Goal: Task Accomplishment & Management: Complete application form

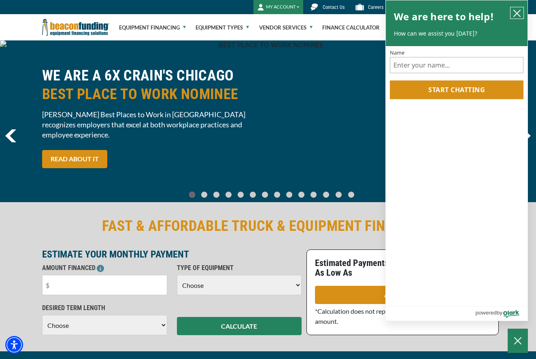
click at [517, 11] on icon "close chatbox" at bounding box center [517, 13] width 8 height 8
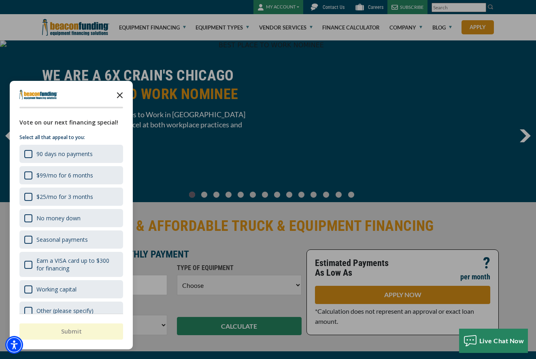
click at [120, 96] on polygon "Close the survey" at bounding box center [120, 95] width 6 height 6
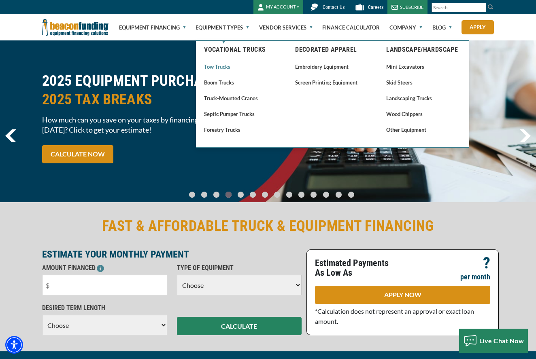
click at [222, 68] on link "Tow Trucks" at bounding box center [241, 66] width 75 height 10
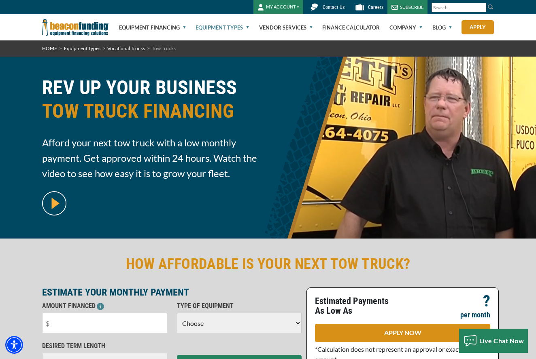
click at [530, 280] on div "HOW AFFORDABLE IS YOUR NEXT TOW TRUCK? ESTIMATE YOUR MONTHLY PAYMENT AMOUNT FIN…" at bounding box center [268, 314] width 536 height 151
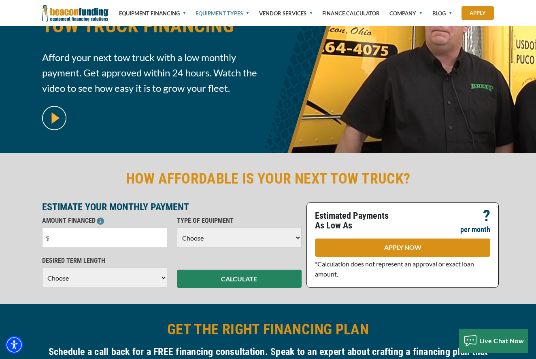
scroll to position [95, 0]
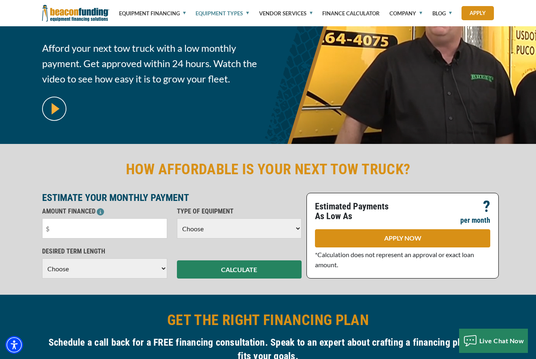
select select "5"
select select "60"
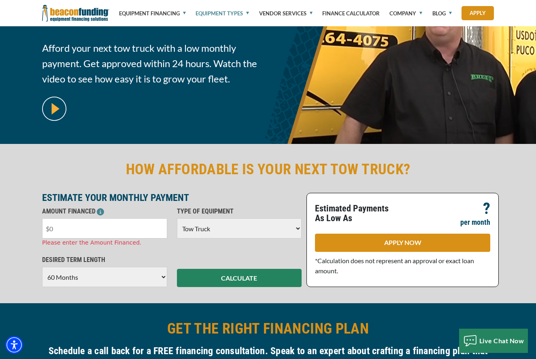
click at [114, 233] on input "text" at bounding box center [104, 228] width 125 height 20
type input "$100,000"
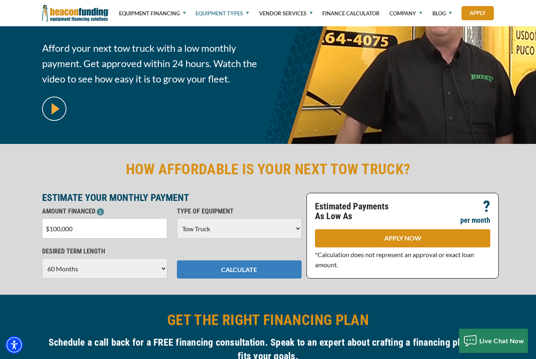
click at [222, 282] on div "HOW AFFORDABLE IS YOUR NEXT TOW TRUCK? ESTIMATE YOUR MONTHLY PAYMENT AMOUNT FIN…" at bounding box center [268, 219] width 536 height 151
click at [228, 271] on button "CALCULATE" at bounding box center [239, 270] width 125 height 18
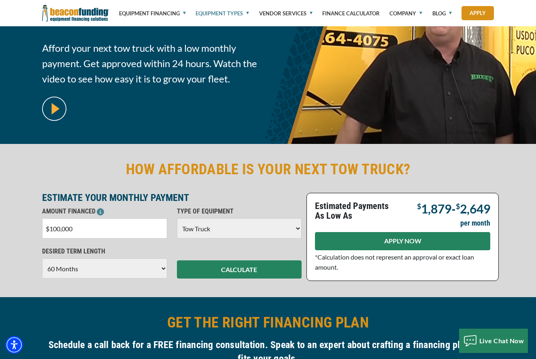
click at [415, 241] on link "APPLY NOW" at bounding box center [402, 241] width 175 height 18
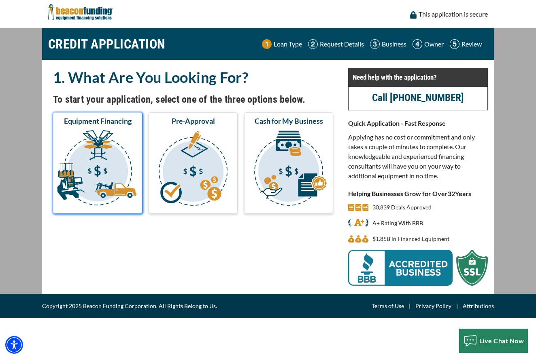
click at [96, 149] on img "submit" at bounding box center [98, 169] width 86 height 81
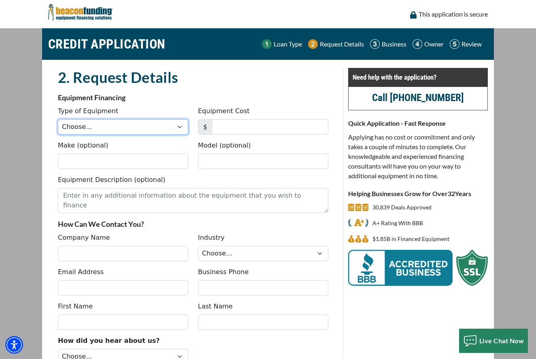
select select "5"
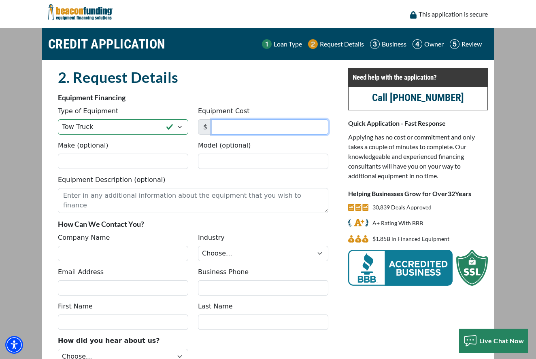
click at [250, 130] on input "Equipment Cost" at bounding box center [270, 126] width 117 height 15
type input "99,000"
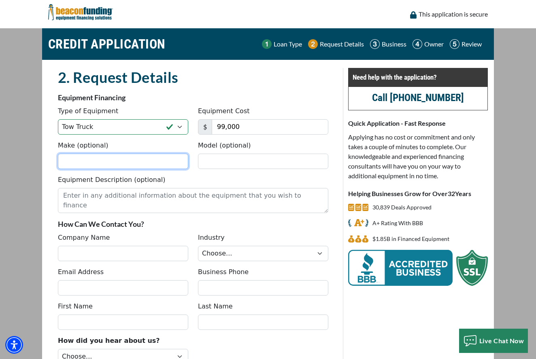
click at [126, 162] on input "Make (optional)" at bounding box center [123, 161] width 130 height 15
type input "ford"
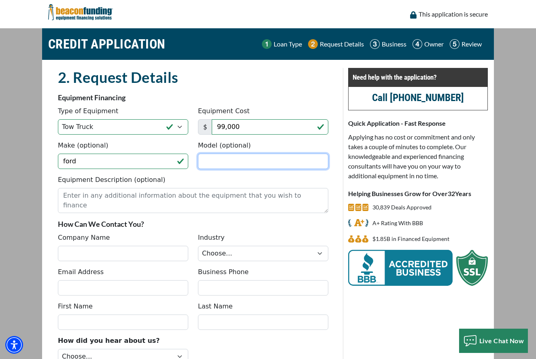
click at [250, 160] on input "Model (optional)" at bounding box center [263, 161] width 130 height 15
type input "f-550"
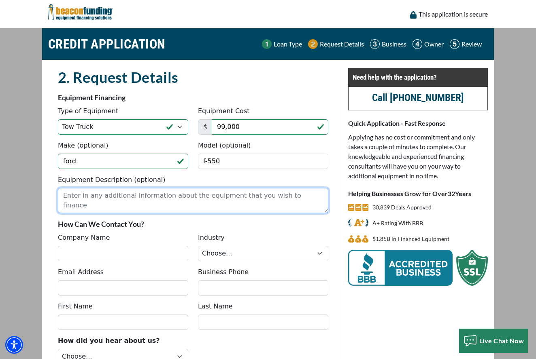
click at [164, 202] on textarea "Equipment Description (optional)" at bounding box center [193, 200] width 270 height 25
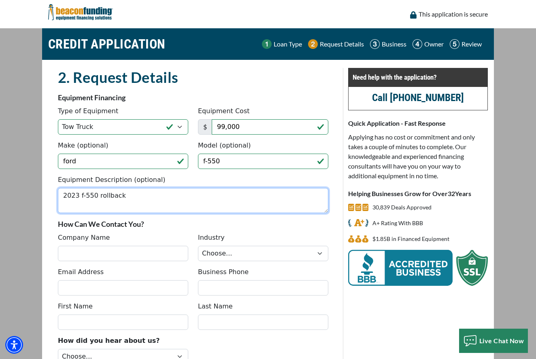
type textarea "2023 f-550 rollback"
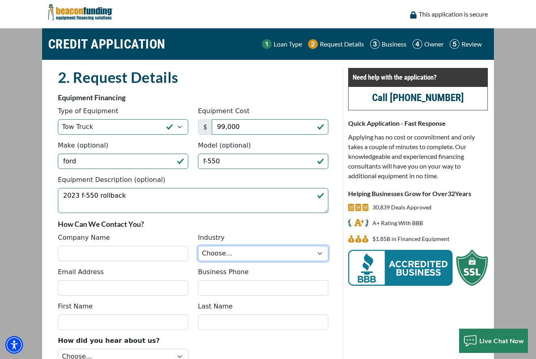
select select "1"
click at [492, 305] on div "Need help with the application? Call [PHONE_NUMBER] Quick Application - Fast Re…" at bounding box center [418, 237] width 150 height 338
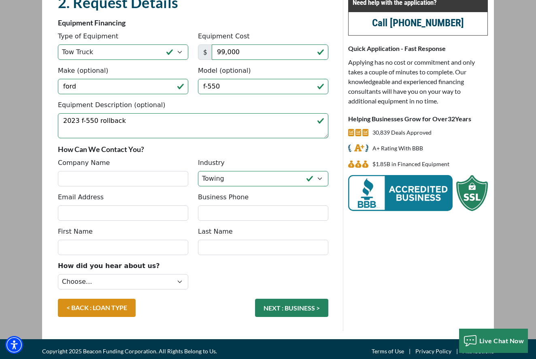
scroll to position [80, 0]
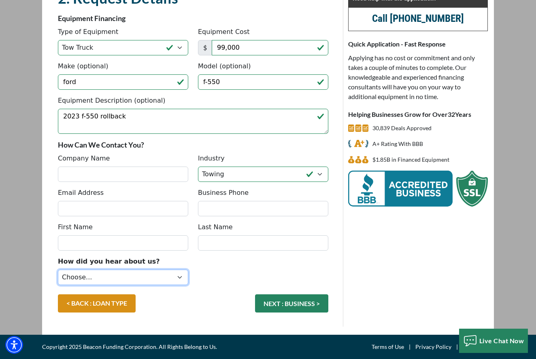
select select "9"
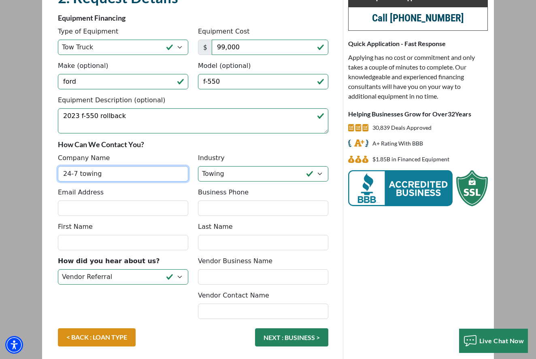
type input "24-7 towing"
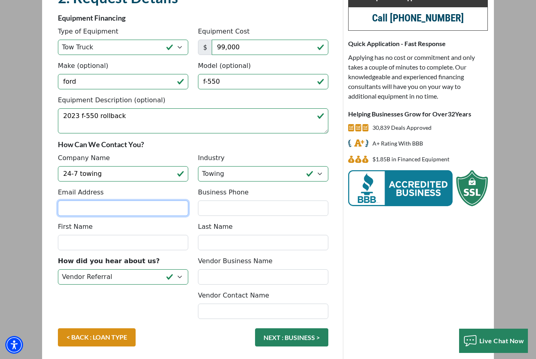
click at [182, 208] on input "Email Address" at bounding box center [123, 208] width 130 height 15
click at [180, 208] on input "Email Address" at bounding box center [123, 208] width 130 height 15
click at [125, 210] on input "Email Address" at bounding box center [123, 208] width 130 height 15
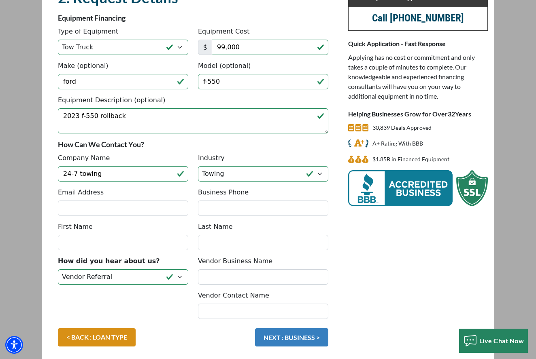
click at [292, 336] on fieldset "2. Request Details There was an issue while saving the data. Please try again a…" at bounding box center [193, 174] width 280 height 373
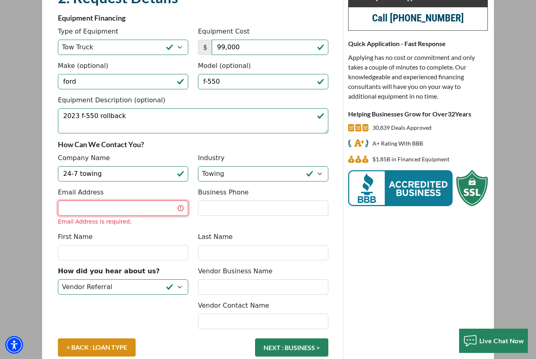
click at [114, 213] on input "Email Address" at bounding box center [123, 208] width 130 height 15
click at [524, 53] on main "CREDIT APPLICATION Loan Type Request Details Business Owner Review" at bounding box center [268, 164] width 536 height 430
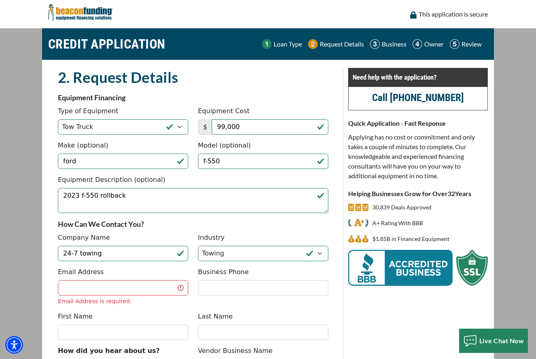
scroll to position [0, 0]
